Goal: Task Accomplishment & Management: Manage account settings

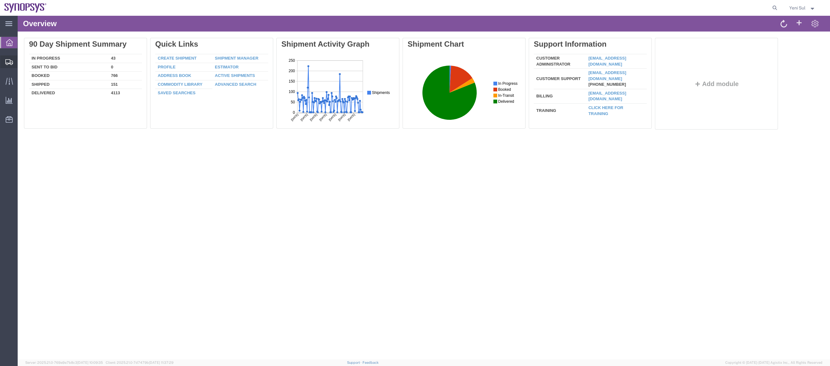
click at [0, 0] on span "Shipment Manager" at bounding box center [0, 0] width 0 height 0
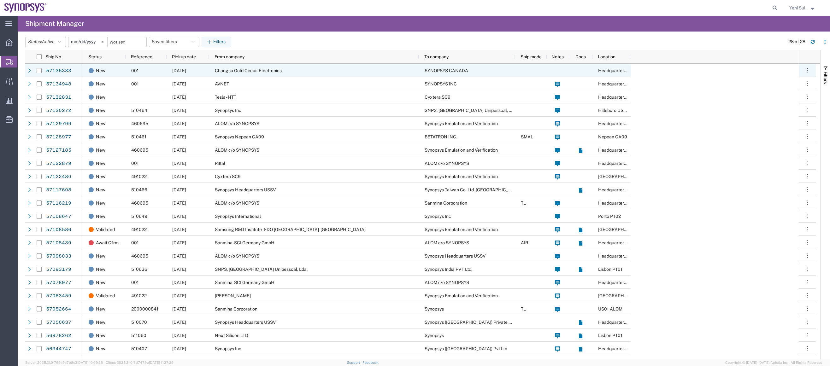
click at [238, 67] on div "Changsu Gold Circuit Electronics" at bounding box center [314, 70] width 210 height 13
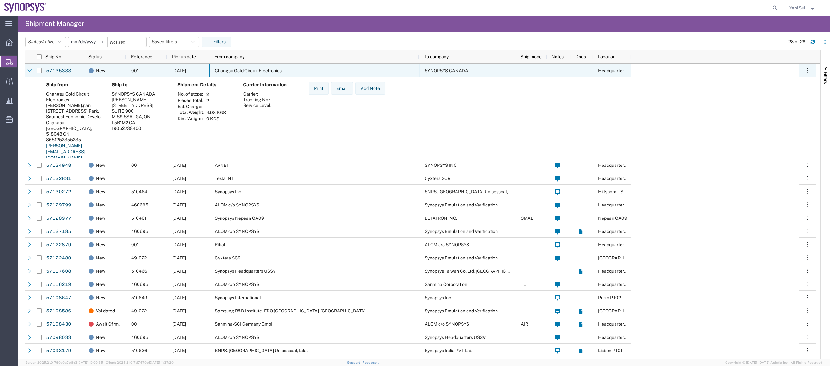
click at [283, 69] on div "Changsu Gold Circuit Electronics" at bounding box center [314, 70] width 210 height 13
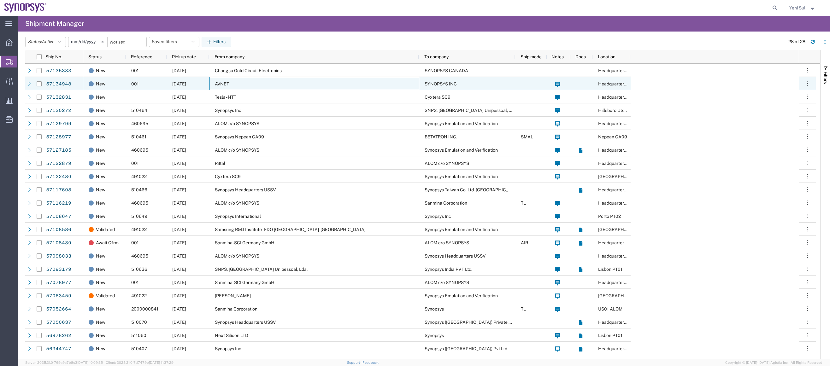
click at [236, 84] on div "AVNET" at bounding box center [314, 83] width 210 height 13
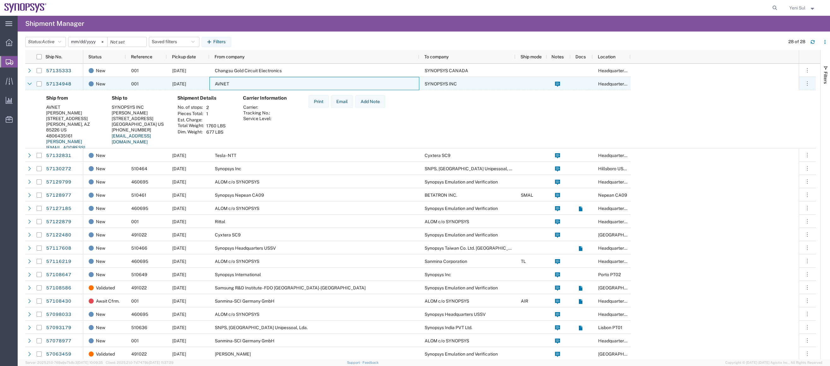
click at [236, 84] on div "AVNET" at bounding box center [314, 83] width 210 height 13
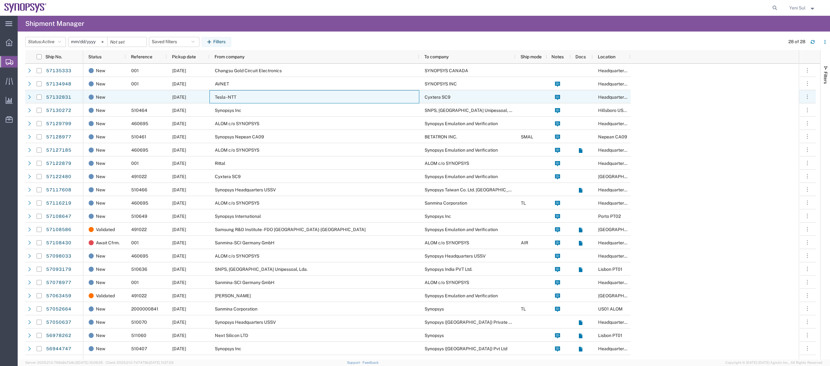
click at [225, 103] on div "Tesla - NTT" at bounding box center [314, 96] width 210 height 13
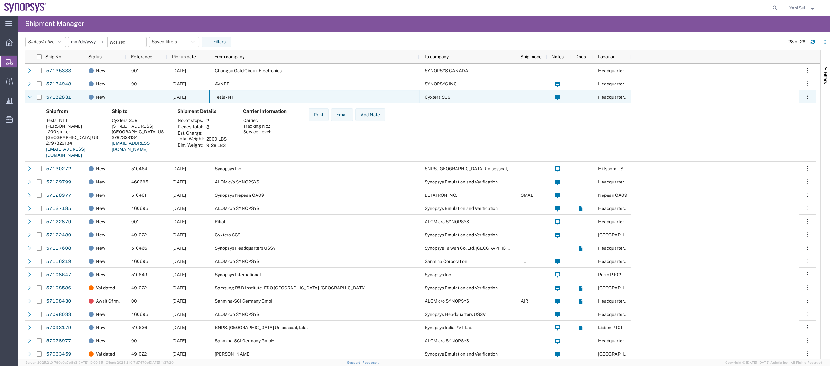
click at [230, 100] on div "Tesla - NTT" at bounding box center [314, 96] width 210 height 13
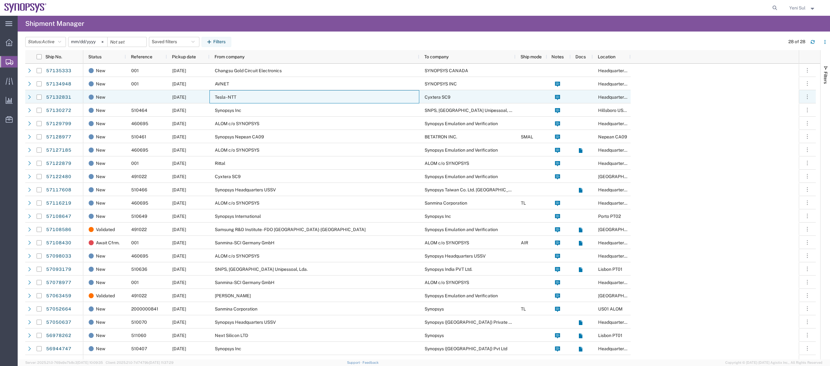
click at [230, 114] on div "Synopsys Inc" at bounding box center [314, 109] width 210 height 13
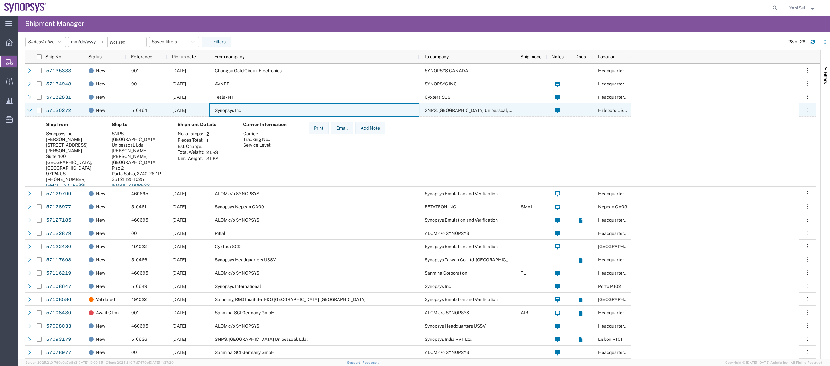
click at [234, 110] on span "Synopsys Inc" at bounding box center [228, 110] width 26 height 5
